Goal: Check status: Check status

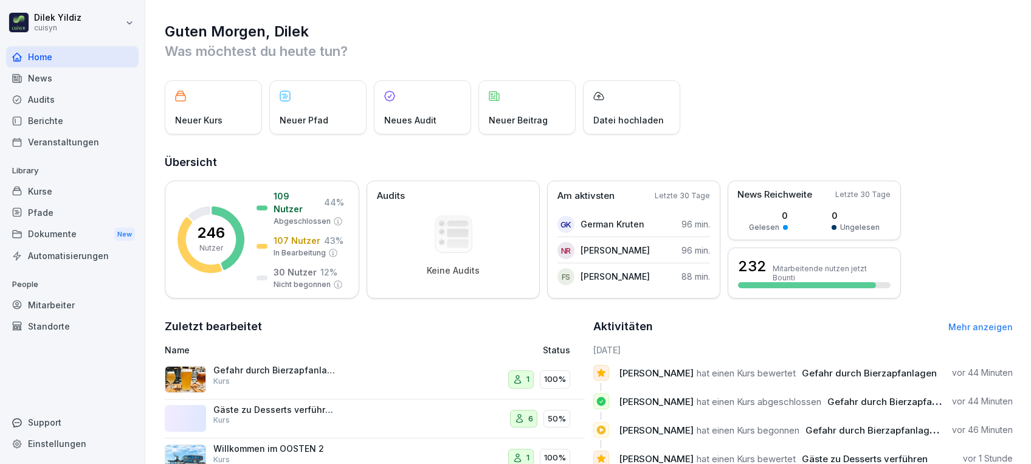
click at [65, 301] on div "Mitarbeiter" at bounding box center [72, 304] width 132 height 21
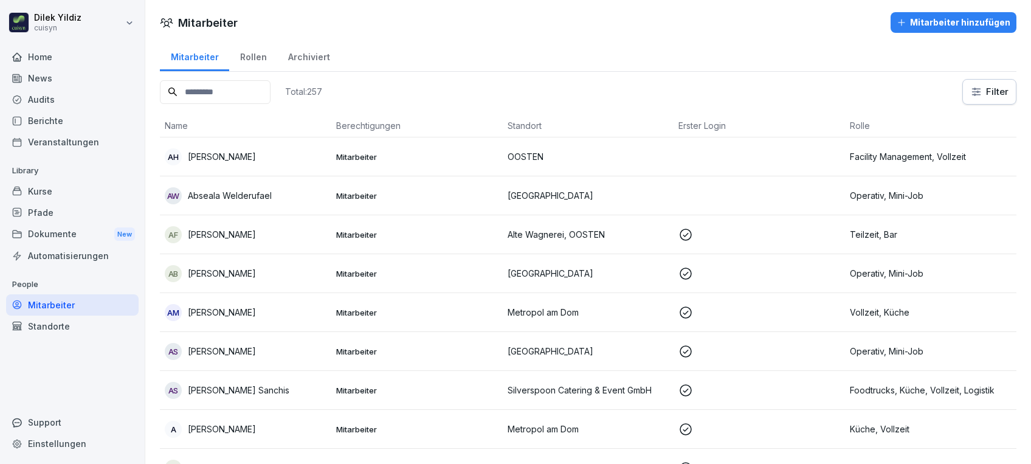
click at [195, 89] on input at bounding box center [215, 92] width 111 height 24
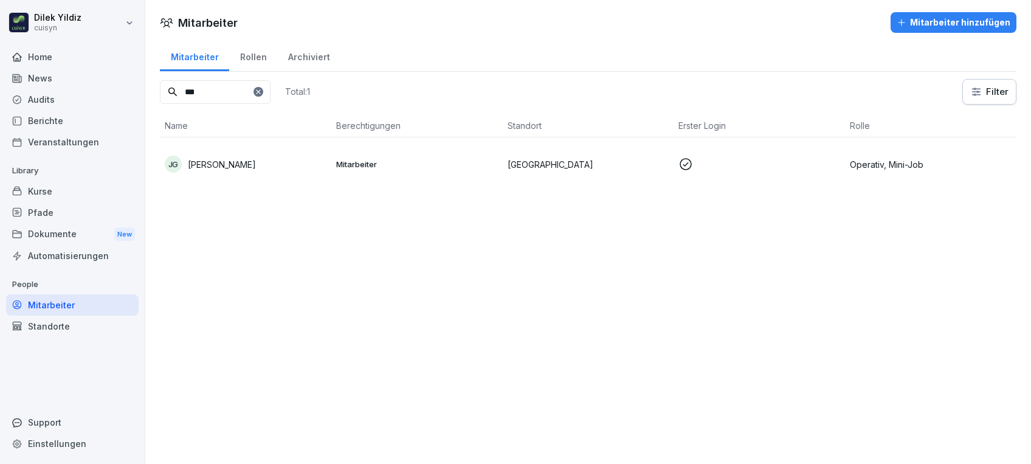
type input "***"
click at [256, 163] on p "[PERSON_NAME]" at bounding box center [222, 164] width 68 height 13
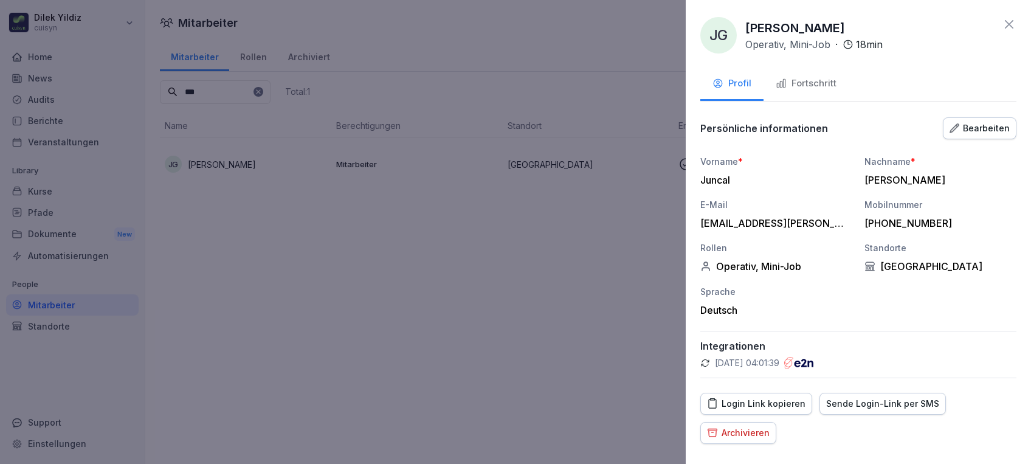
click at [837, 78] on button "Fortschritt" at bounding box center [805, 84] width 85 height 33
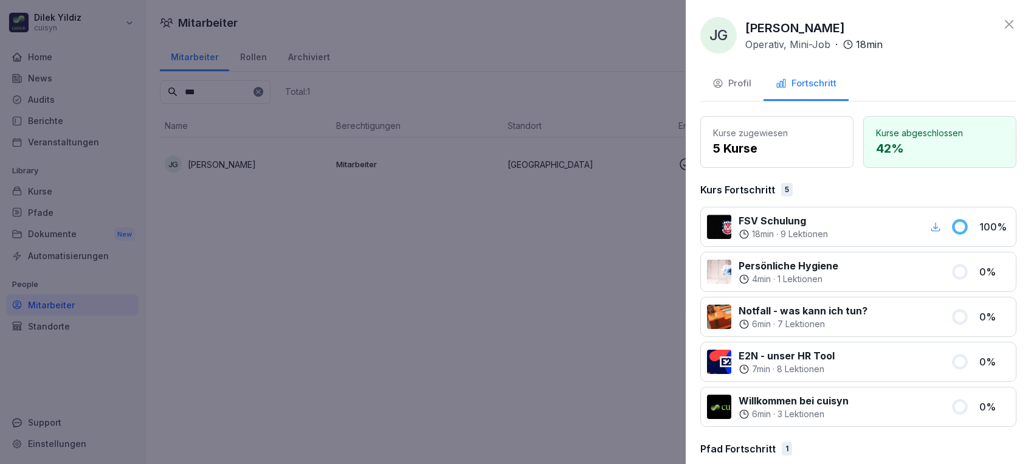
scroll to position [58, 0]
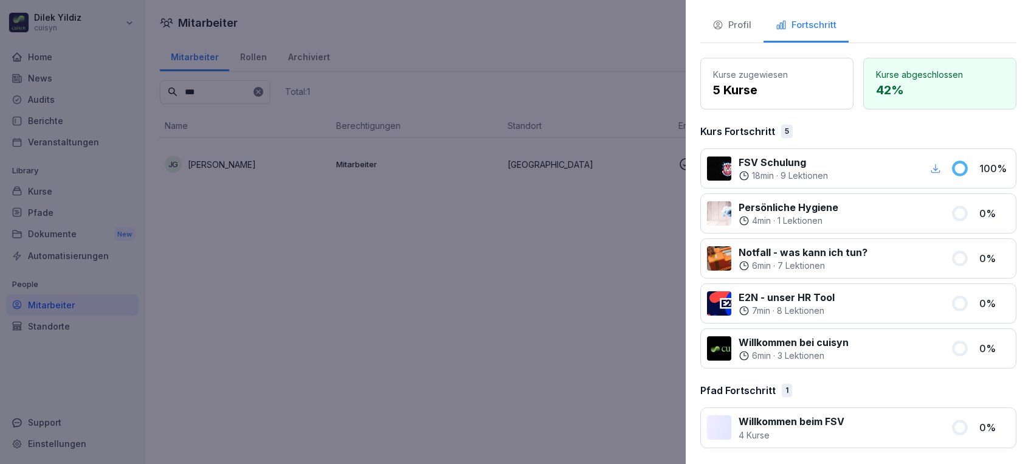
click at [408, 396] on div at bounding box center [515, 232] width 1031 height 464
